Goal: Task Accomplishment & Management: Manage account settings

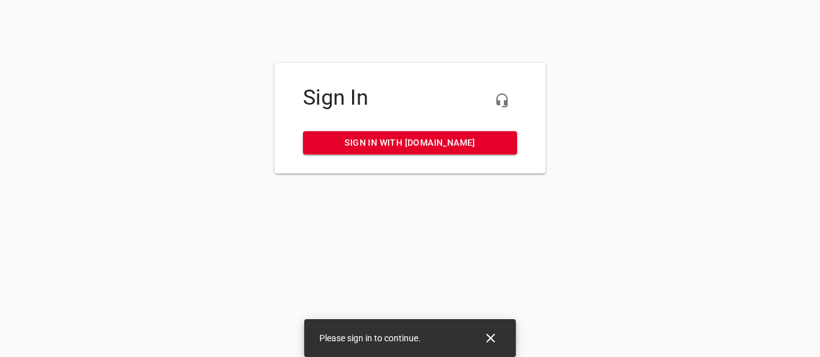
click at [430, 144] on span "Sign in with [DOMAIN_NAME]" at bounding box center [410, 143] width 194 height 16
